Goal: Use online tool/utility

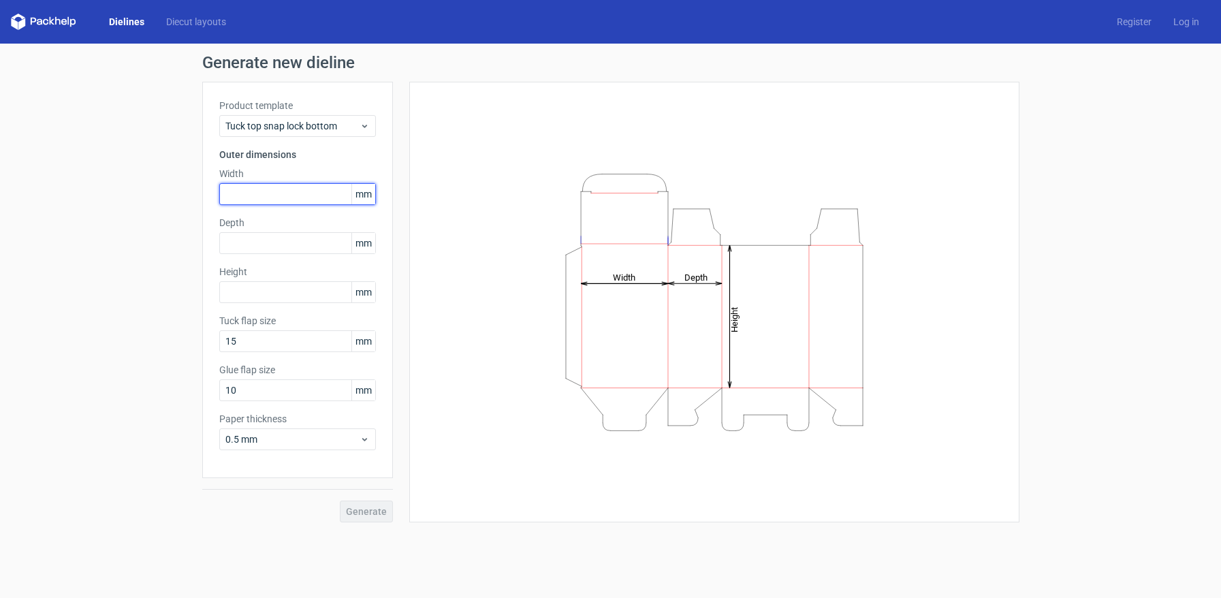
click at [309, 188] on input "text" at bounding box center [297, 194] width 157 height 22
click at [360, 193] on span "mm" at bounding box center [363, 194] width 24 height 20
click at [360, 192] on span "mm" at bounding box center [363, 194] width 24 height 20
click at [292, 193] on input "text" at bounding box center [297, 194] width 157 height 22
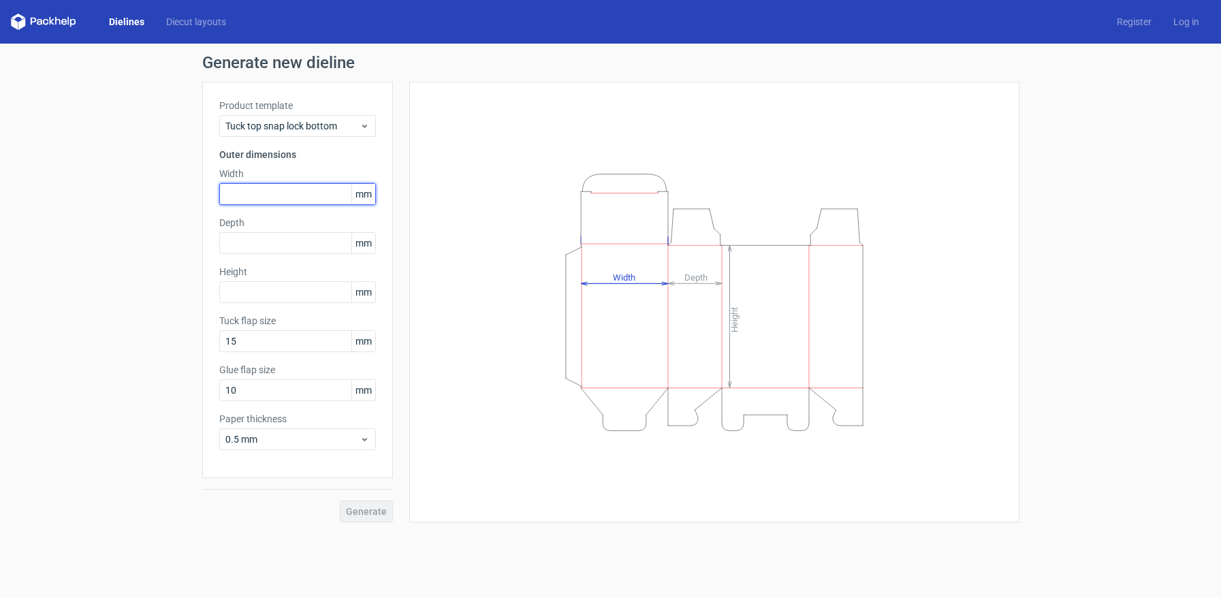
paste input "15875"
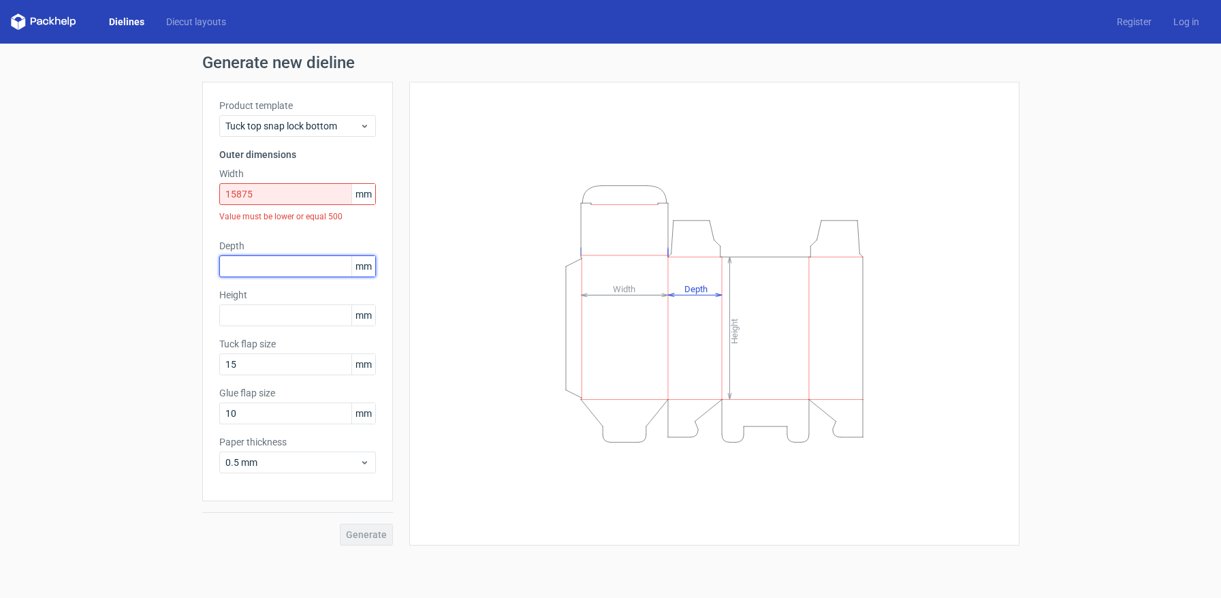
click at [306, 240] on div "Depth mm" at bounding box center [297, 258] width 157 height 38
click at [299, 196] on input "15875" at bounding box center [297, 194] width 157 height 22
paste input "text"
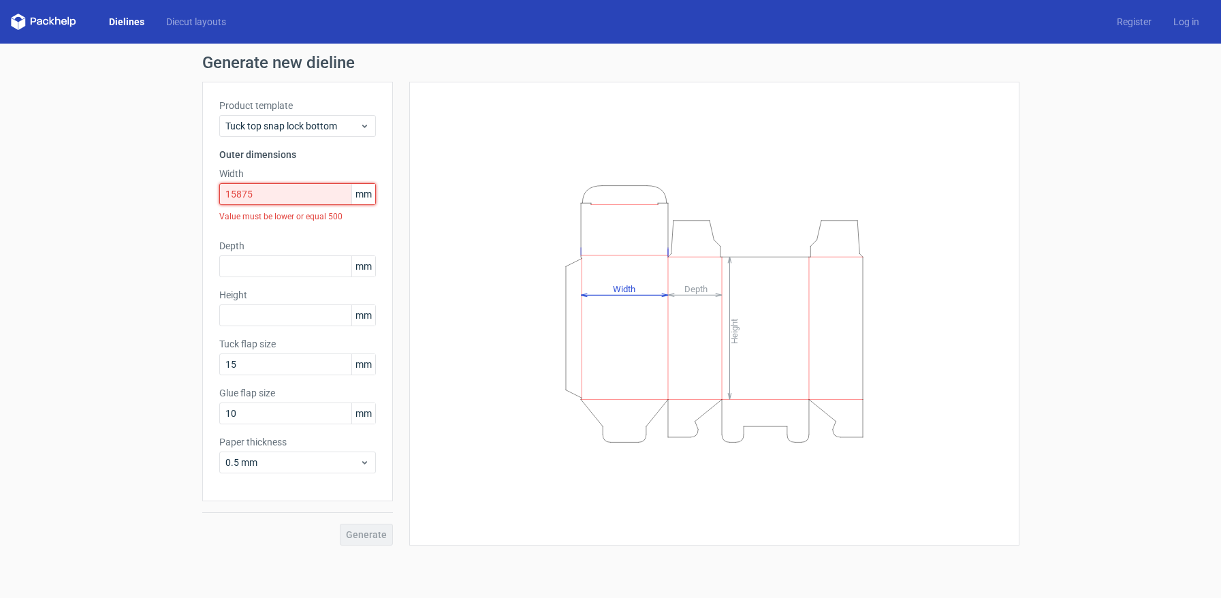
click at [240, 193] on input "15875" at bounding box center [297, 194] width 157 height 22
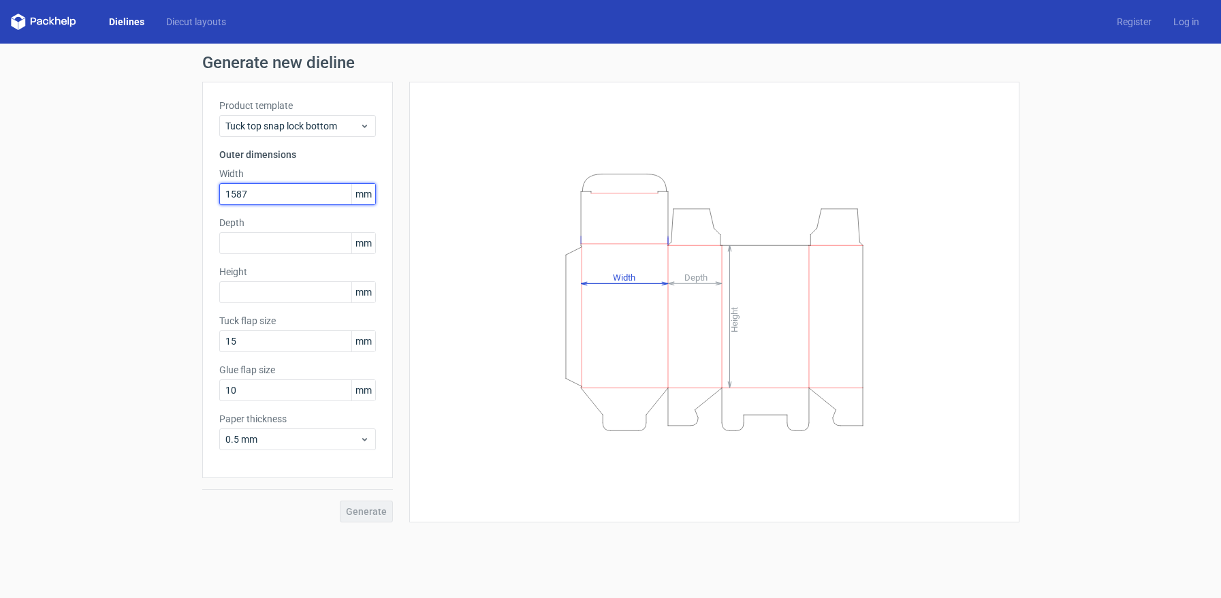
type input "15875"
